Goal: Information Seeking & Learning: Learn about a topic

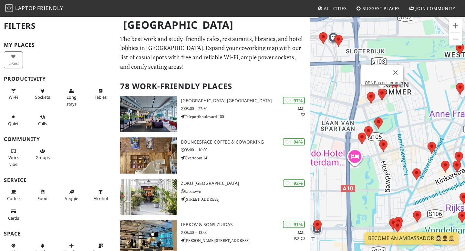
click at [378, 89] on area at bounding box center [378, 89] width 0 height 0
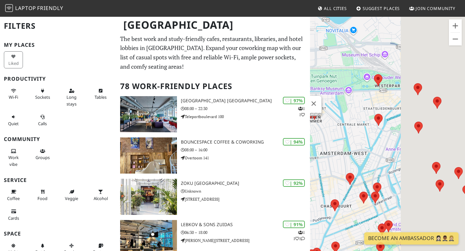
scroll to position [24, 0]
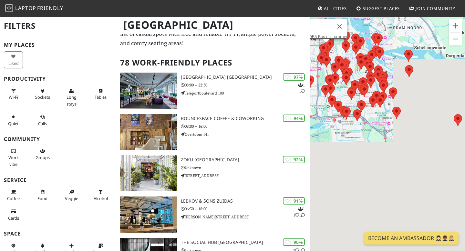
drag, startPoint x: 391, startPoint y: 89, endPoint x: 369, endPoint y: 89, distance: 22.3
click at [369, 89] on div "OBA Bos en Lommer" at bounding box center [387, 141] width 155 height 251
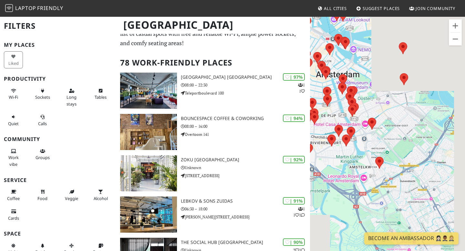
drag, startPoint x: 417, startPoint y: 124, endPoint x: 407, endPoint y: 152, distance: 29.2
click at [407, 153] on div "OBA Bos en Lommer" at bounding box center [387, 141] width 155 height 251
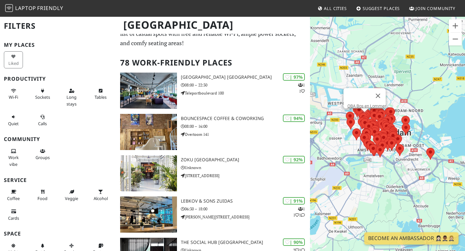
click at [390, 176] on div "OBA Bos en Lommer" at bounding box center [387, 141] width 155 height 251
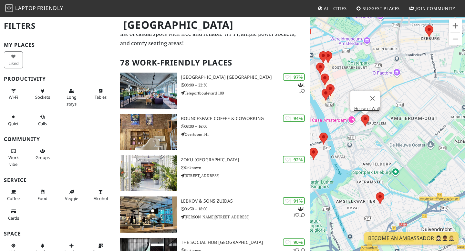
click at [361, 115] on area at bounding box center [361, 115] width 0 height 0
click at [368, 106] on link "House of Watt" at bounding box center [368, 108] width 26 height 5
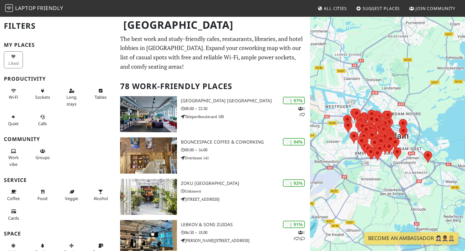
scroll to position [24, 0]
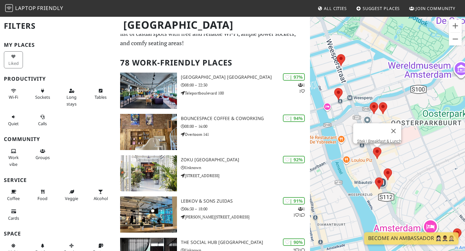
click at [373, 147] on area at bounding box center [373, 147] width 0 height 0
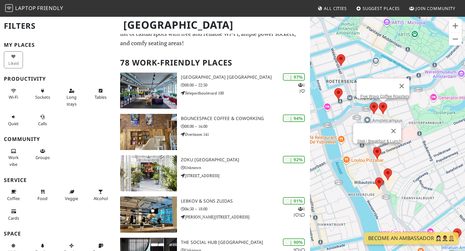
click at [379, 102] on area at bounding box center [379, 102] width 0 height 0
click at [377, 94] on link "Five Ways Coffee Roasters" at bounding box center [385, 96] width 49 height 5
click at [370, 102] on area at bounding box center [370, 102] width 0 height 0
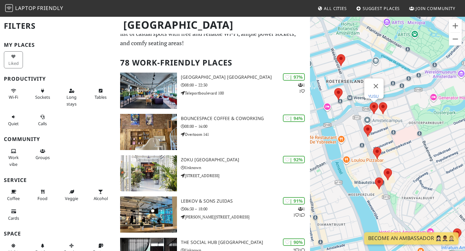
click at [376, 94] on link "YUSU" at bounding box center [374, 96] width 11 height 5
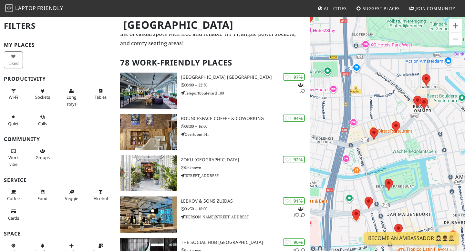
drag, startPoint x: 442, startPoint y: 159, endPoint x: 390, endPoint y: 110, distance: 71.8
click at [390, 110] on div "YUSU" at bounding box center [387, 141] width 155 height 251
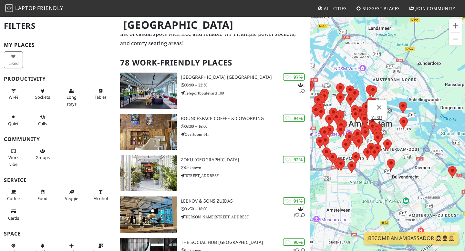
drag, startPoint x: 445, startPoint y: 160, endPoint x: 335, endPoint y: 153, distance: 110.5
click at [364, 153] on img at bounding box center [368, 154] width 8 height 12
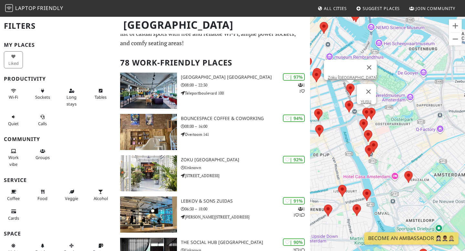
click at [347, 84] on area at bounding box center [347, 84] width 0 height 0
click at [348, 75] on link "Zoku [GEOGRAPHIC_DATA]" at bounding box center [352, 77] width 49 height 5
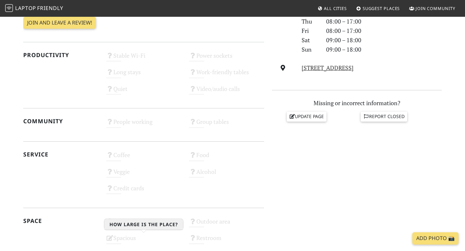
scroll to position [134, 0]
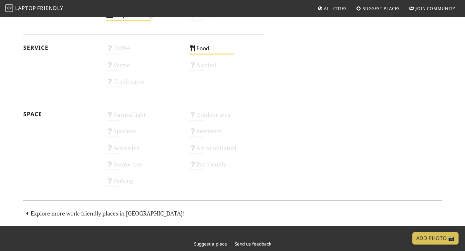
scroll to position [323, 0]
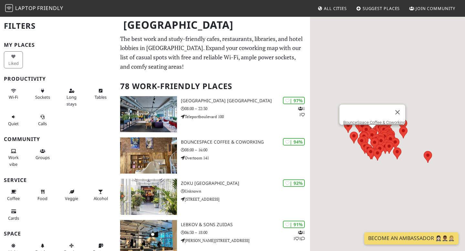
scroll to position [24, 0]
